Goal: Task Accomplishment & Management: Manage account settings

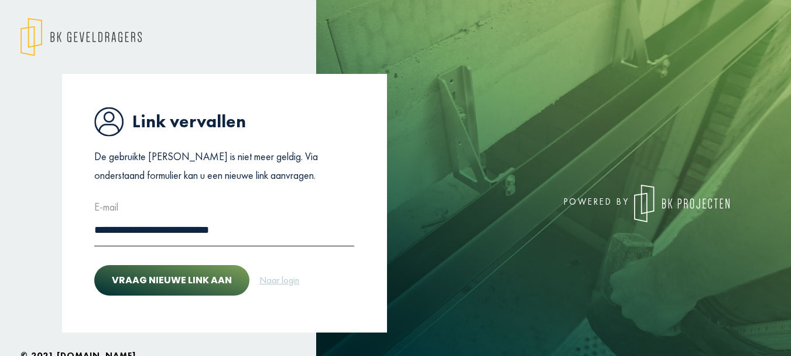
drag, startPoint x: 163, startPoint y: 279, endPoint x: 291, endPoint y: 237, distance: 134.5
click at [290, 240] on form "**********" at bounding box center [224, 248] width 260 height 103
click at [282, 279] on link "Naar login" at bounding box center [279, 279] width 41 height 15
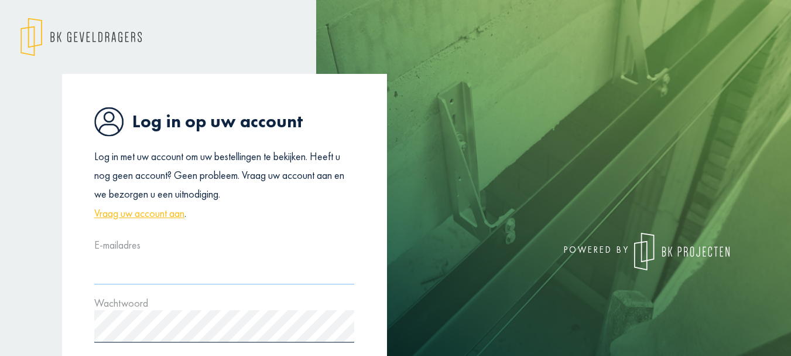
click at [244, 268] on input "text" at bounding box center [224, 268] width 260 height 32
type input "**********"
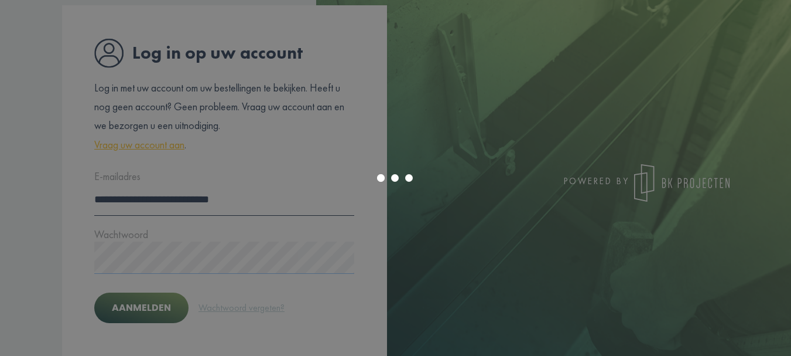
scroll to position [78, 0]
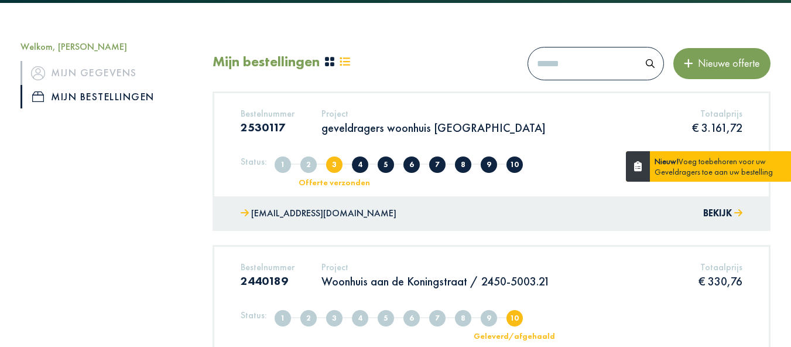
scroll to position [117, 0]
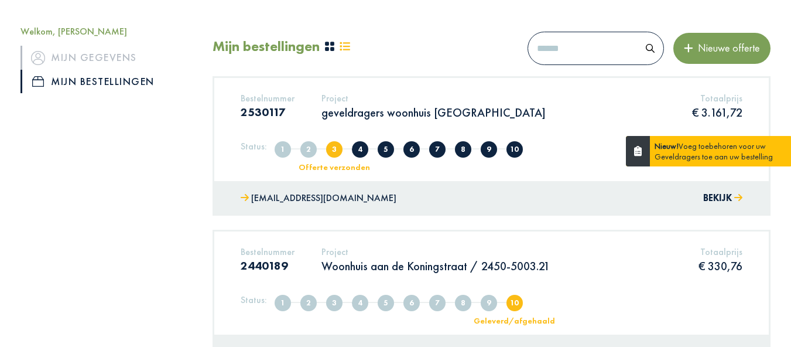
click at [703, 150] on div "Nieuw! Voeg toebehoren voor uw Geveldragers toe aan uw bestelling" at bounding box center [721, 151] width 142 height 30
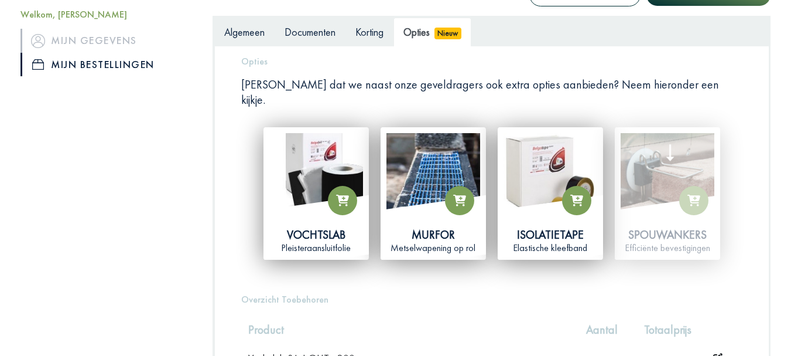
scroll to position [215, 0]
click at [654, 153] on app-product-card "Spouwankers Efficiënte bevestigingen" at bounding box center [667, 193] width 117 height 133
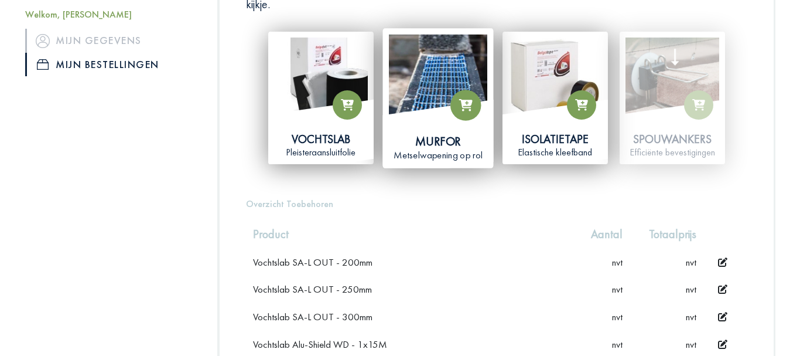
scroll to position [274, 0]
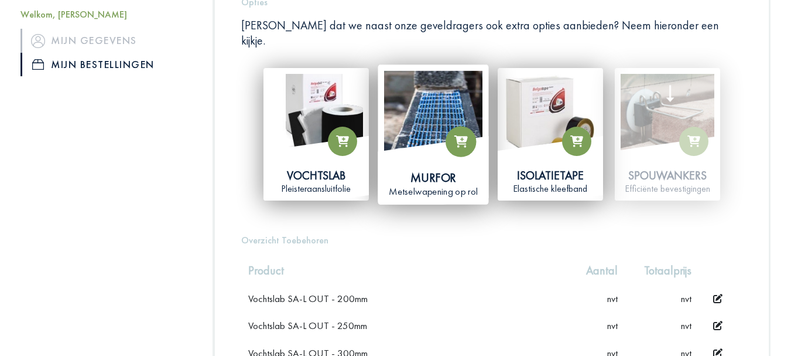
click at [437, 109] on img at bounding box center [433, 119] width 98 height 98
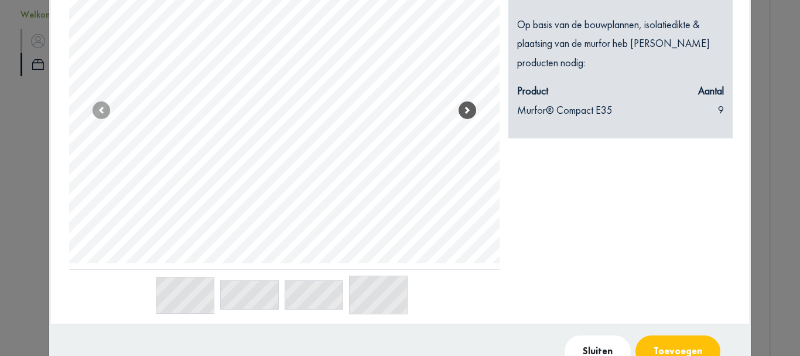
scroll to position [117, 0]
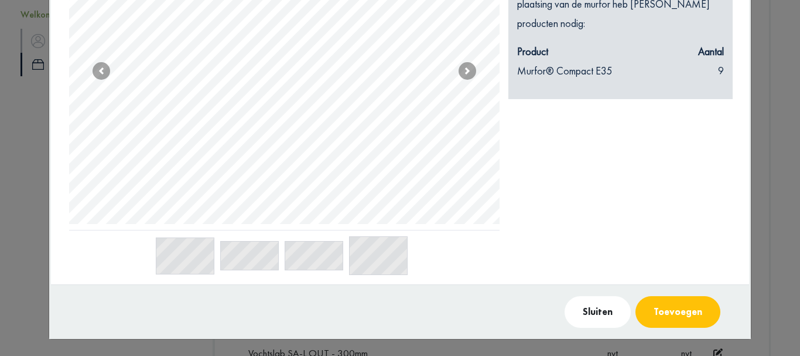
click at [241, 275] on div at bounding box center [284, 252] width 431 height 45
